Goal: Find specific fact: Find specific fact

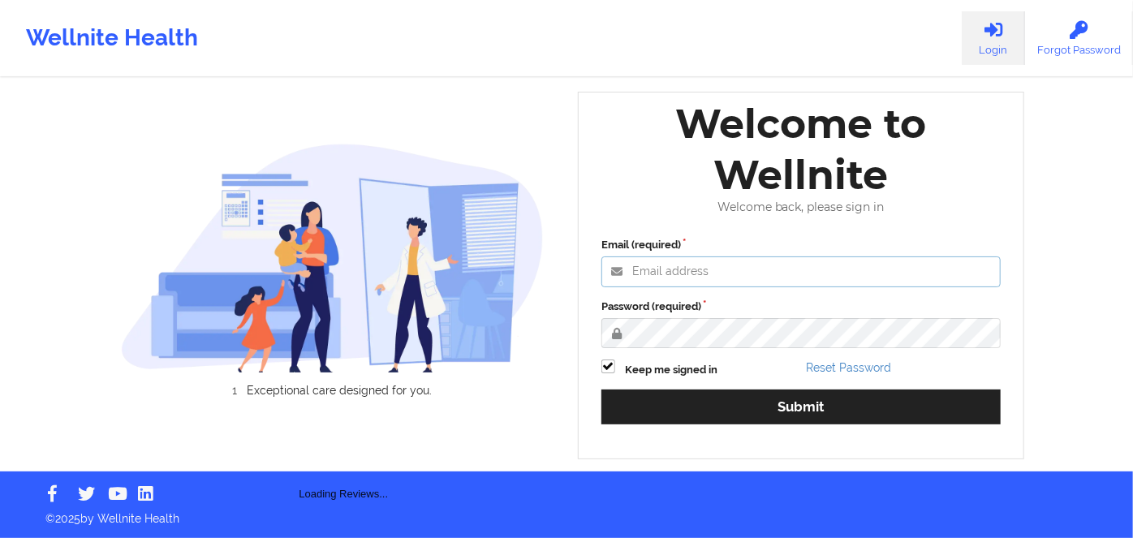
type input "[PERSON_NAME][EMAIL_ADDRESS][DOMAIN_NAME]"
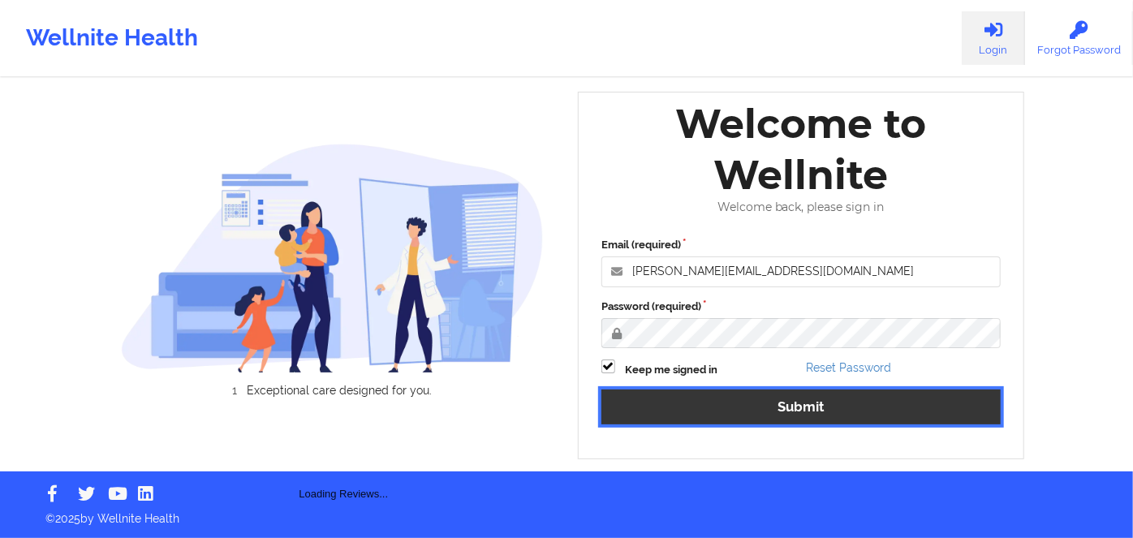
click at [873, 407] on button "Submit" at bounding box center [800, 406] width 399 height 35
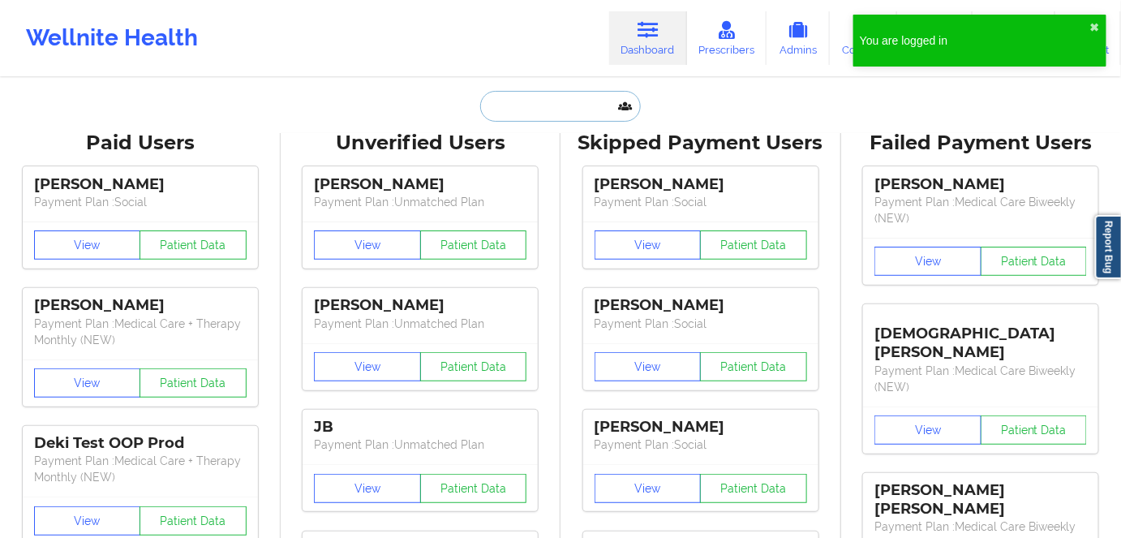
click at [561, 118] on input "text" at bounding box center [560, 106] width 161 height 31
paste input "[PERSON_NAME]"
type input "[PERSON_NAME]"
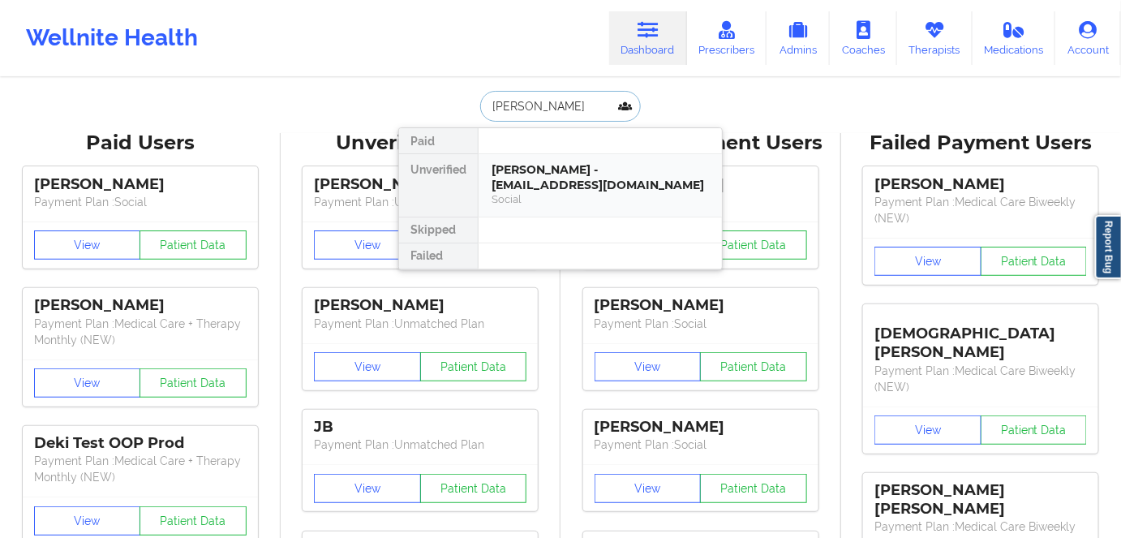
click at [554, 191] on div "[PERSON_NAME] - [EMAIL_ADDRESS][DOMAIN_NAME]" at bounding box center [600, 177] width 217 height 30
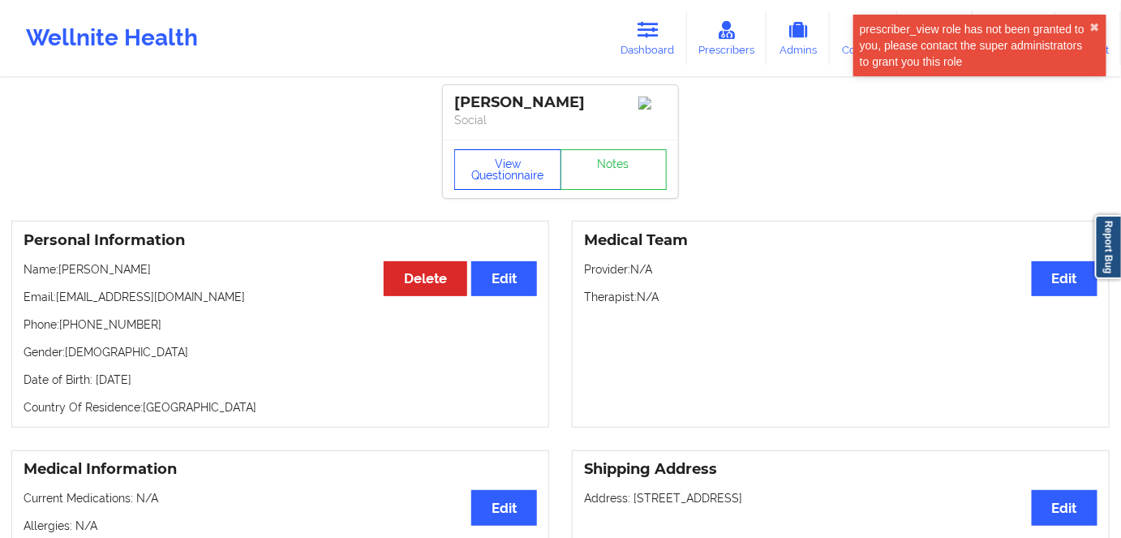
click at [504, 173] on button "View Questionnaire" at bounding box center [507, 169] width 107 height 41
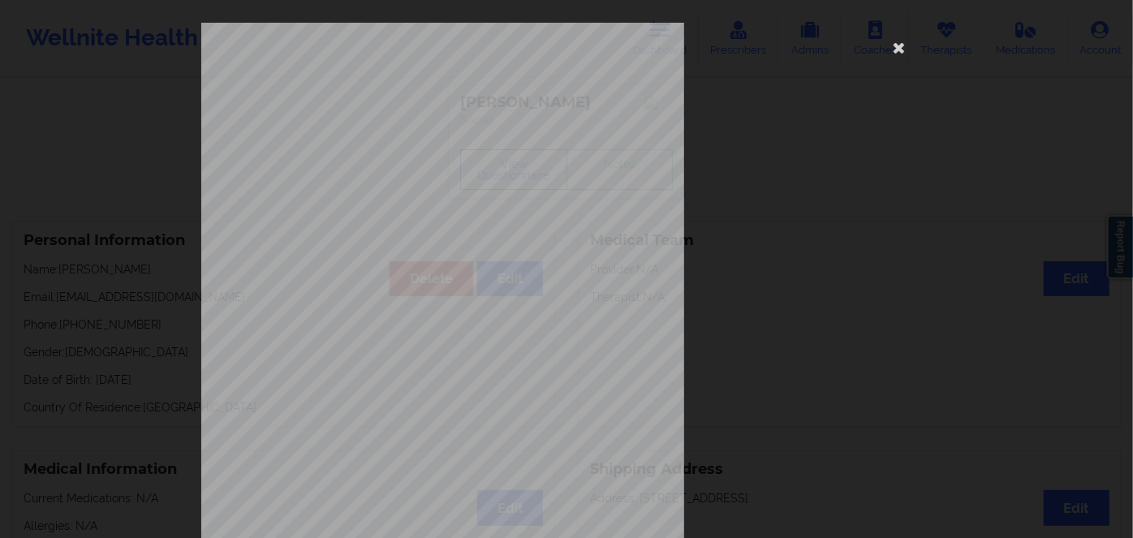
scroll to position [235, 0]
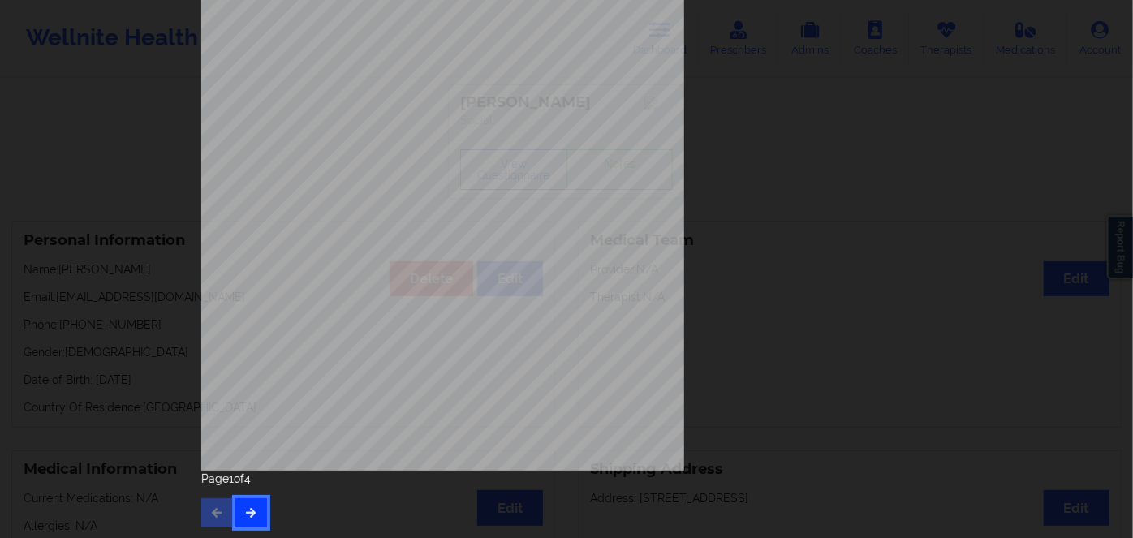
click at [244, 510] on icon "button" at bounding box center [251, 512] width 14 height 10
click at [385, 257] on span "Insurance Member ID for patient" at bounding box center [429, 255] width 123 height 9
click at [397, 265] on span "K6137784001" at bounding box center [392, 265] width 45 height 7
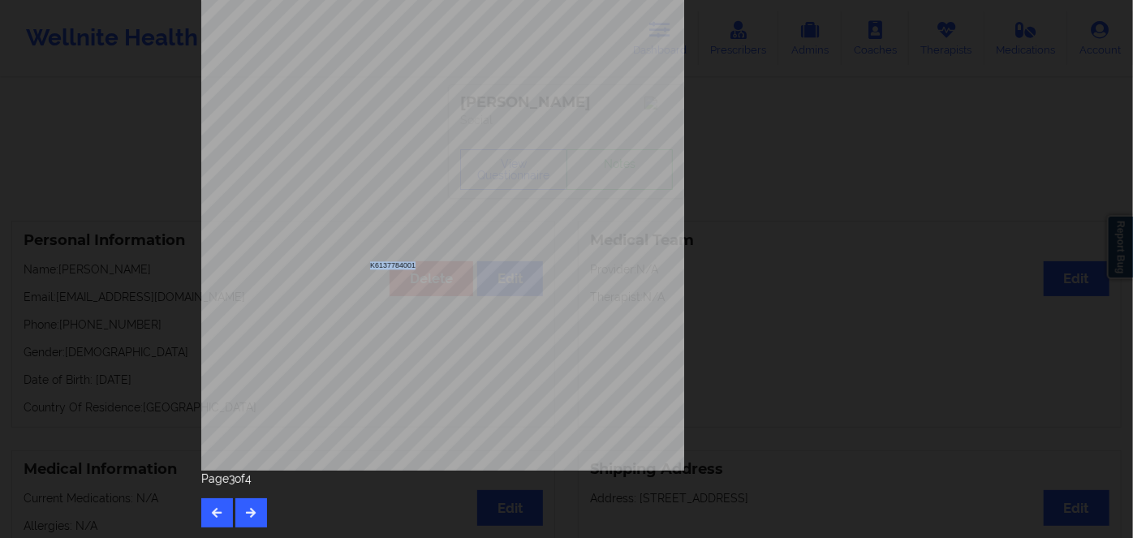
click at [397, 265] on span "K6137784001" at bounding box center [392, 265] width 45 height 7
copy span "K6137784001"
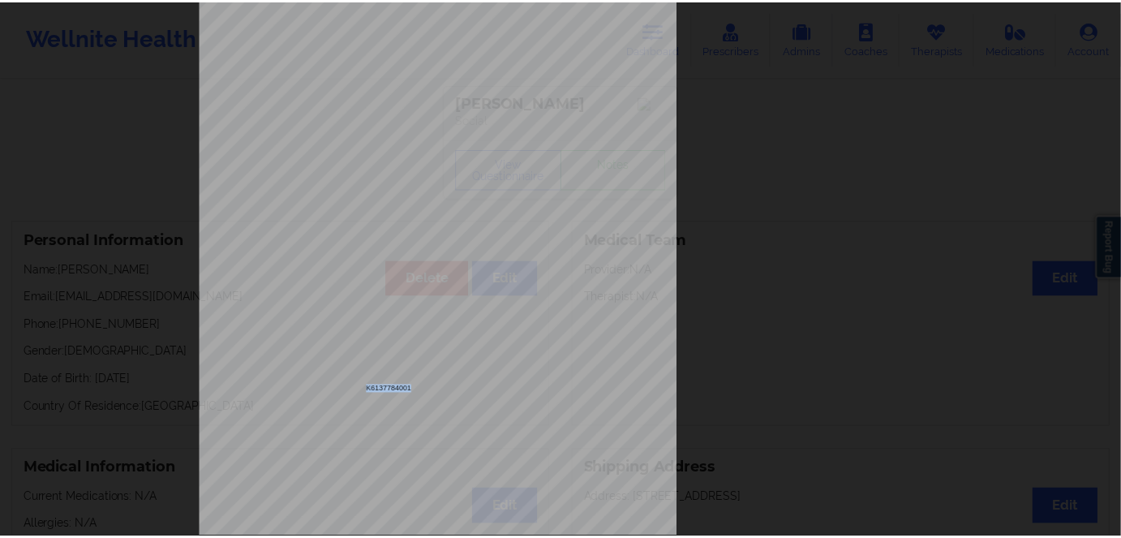
scroll to position [0, 0]
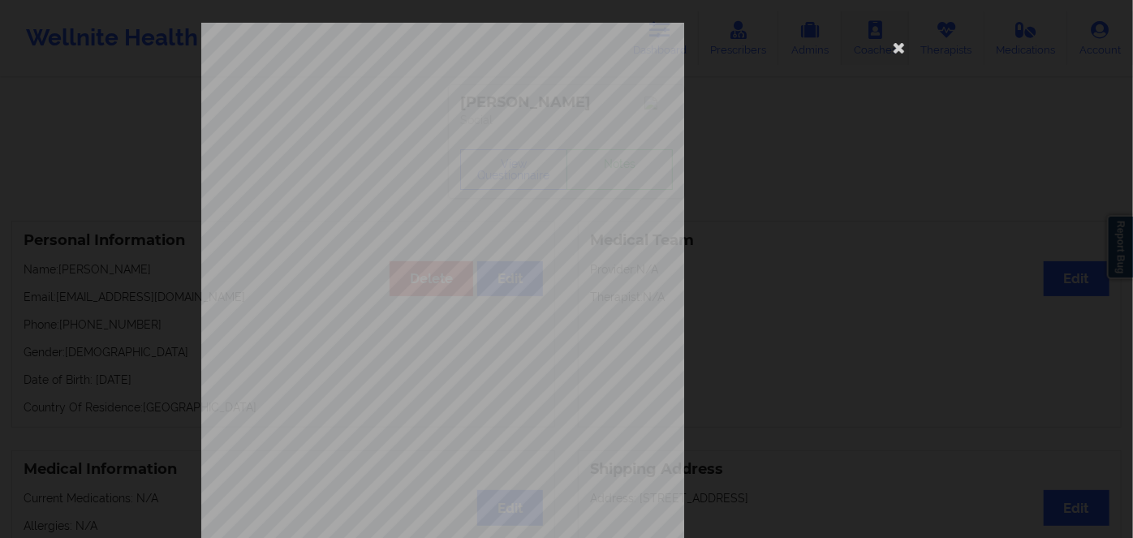
click at [897, 39] on icon at bounding box center [899, 47] width 26 height 26
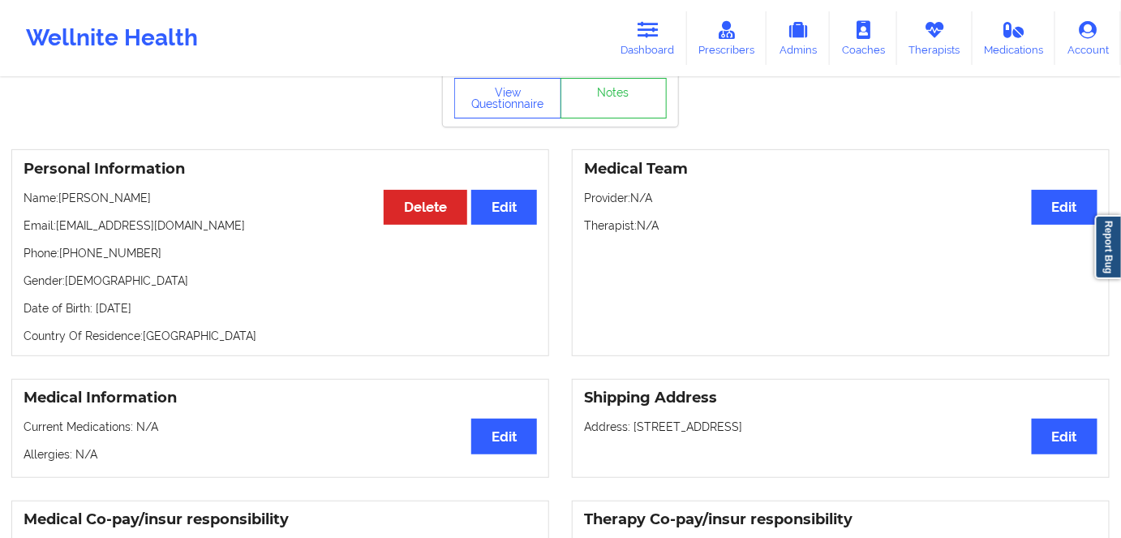
scroll to position [147, 0]
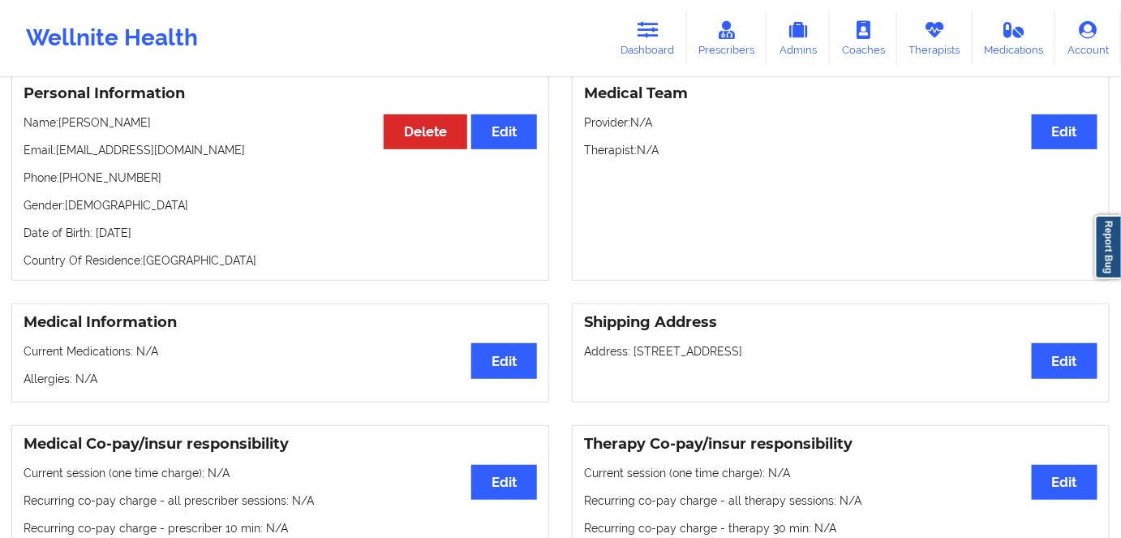
click at [200, 238] on p "Date of Birth: [DEMOGRAPHIC_DATA]" at bounding box center [281, 233] width 514 height 16
copy p "1963"
drag, startPoint x: 150, startPoint y: 126, endPoint x: 65, endPoint y: 126, distance: 85.2
click at [65, 126] on p "Name: [PERSON_NAME]" at bounding box center [281, 122] width 514 height 16
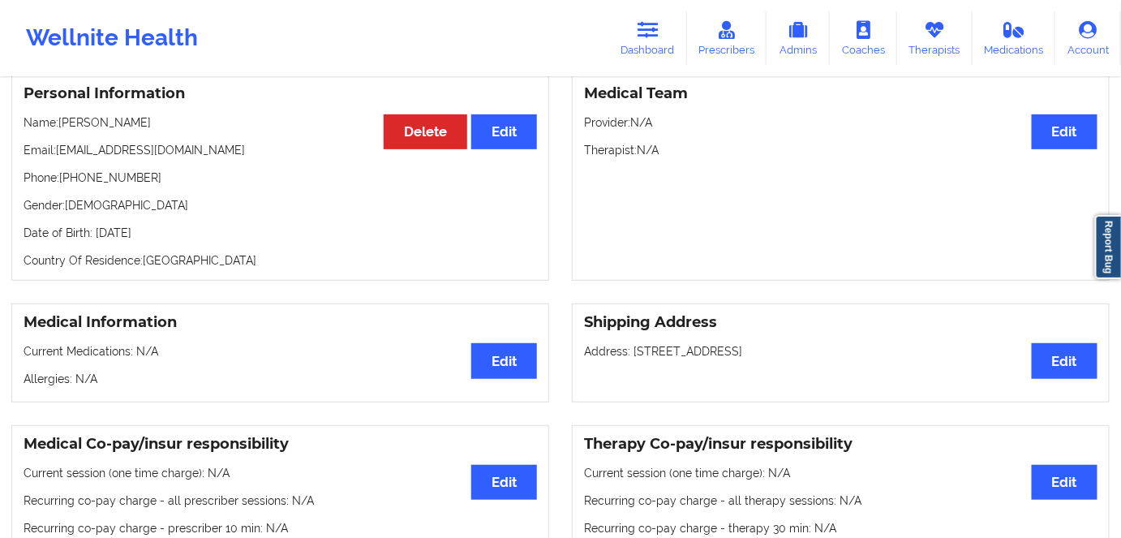
click at [65, 126] on p "Name: [PERSON_NAME]" at bounding box center [281, 122] width 514 height 16
click at [130, 148] on p "Email: [EMAIL_ADDRESS][DOMAIN_NAME]" at bounding box center [281, 150] width 514 height 16
drag, startPoint x: 151, startPoint y: 125, endPoint x: 60, endPoint y: 123, distance: 90.9
click at [60, 123] on p "Name: [PERSON_NAME]" at bounding box center [281, 122] width 514 height 16
copy p "[PERSON_NAME]"
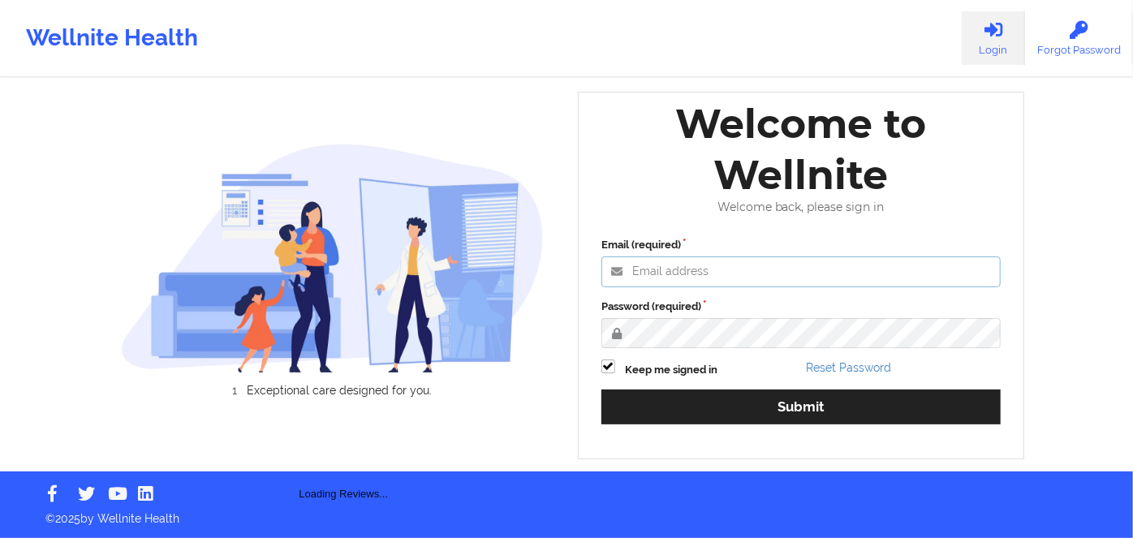
type input "[PERSON_NAME][EMAIL_ADDRESS][DOMAIN_NAME]"
click at [71, 13] on div "Wellnite Health" at bounding box center [112, 38] width 224 height 65
